Goal: Navigation & Orientation: Find specific page/section

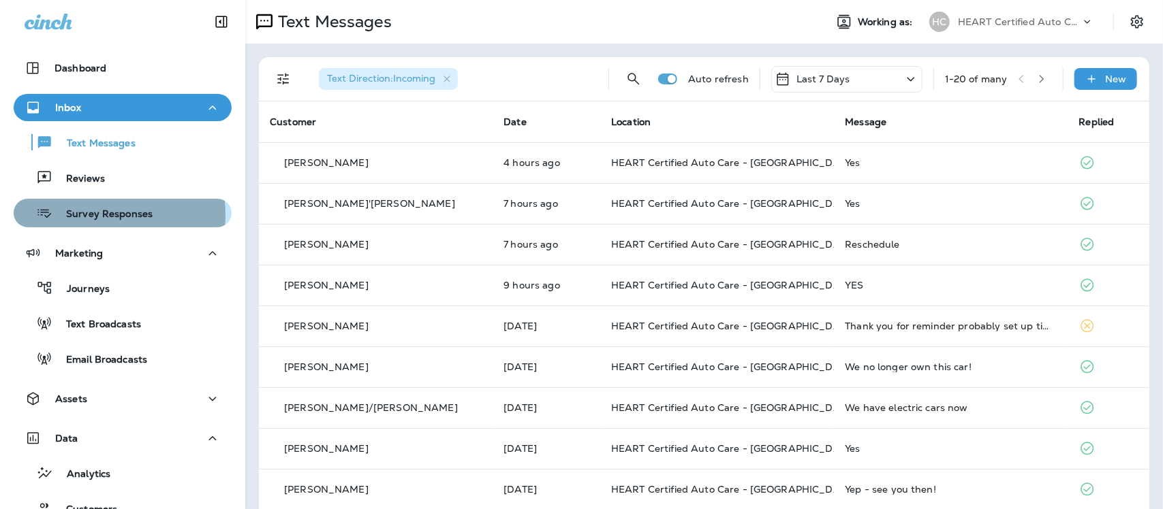
click at [86, 215] on p "Survey Responses" at bounding box center [102, 214] width 100 height 13
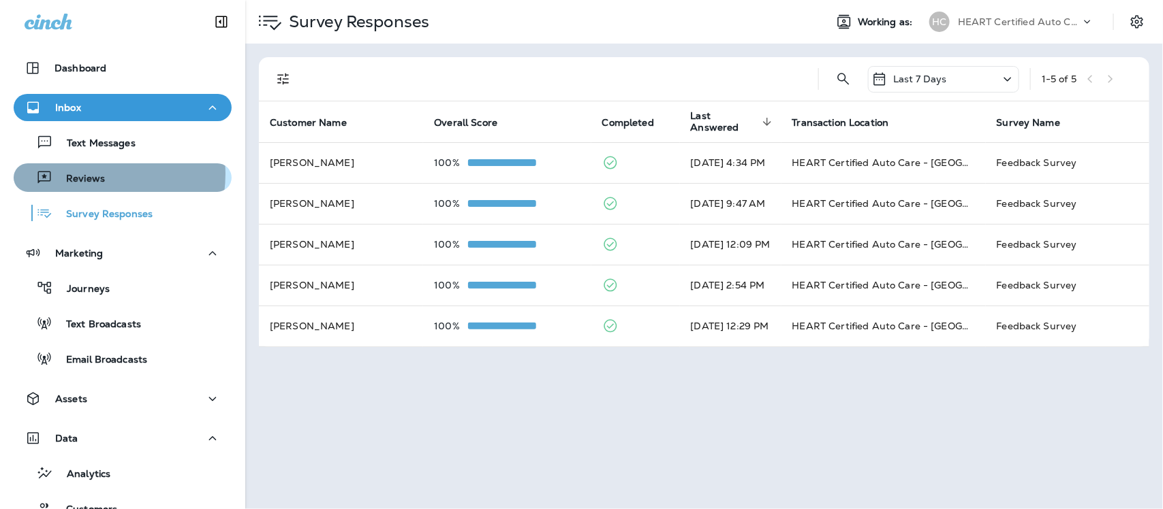
click at [89, 174] on p "Reviews" at bounding box center [78, 179] width 52 height 13
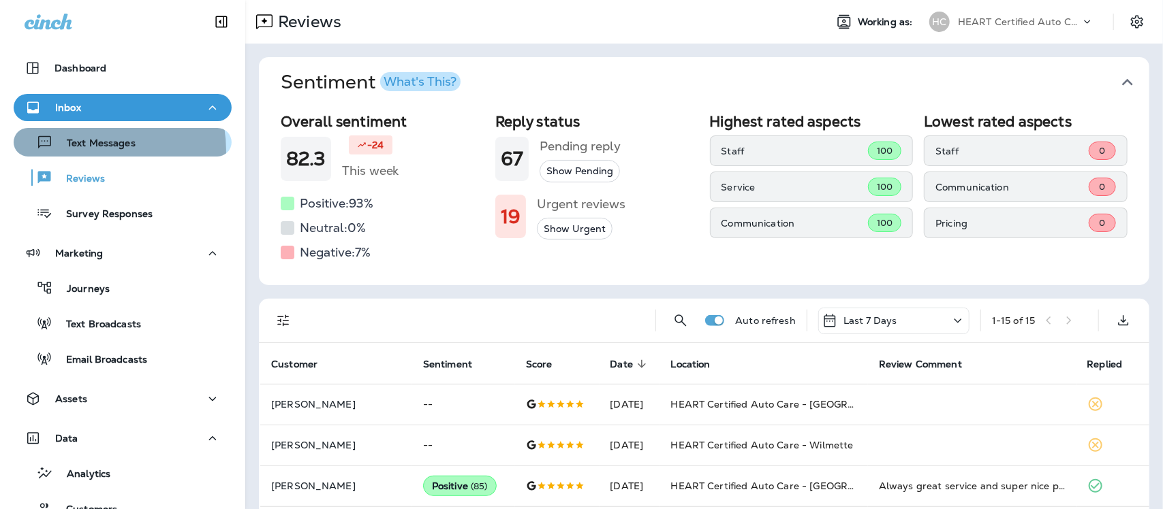
click at [87, 151] on div "Text Messages" at bounding box center [77, 142] width 116 height 20
